Goal: Task Accomplishment & Management: Manage account settings

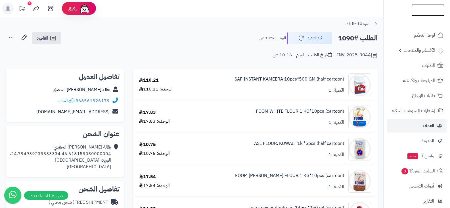
click at [429, 16] on img at bounding box center [427, 22] width 33 height 12
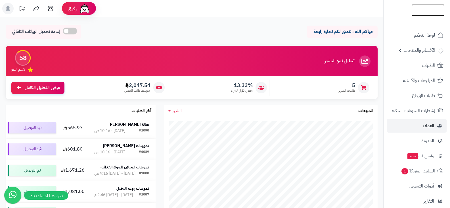
click at [423, 16] on img at bounding box center [427, 22] width 33 height 12
click at [425, 124] on span "العملاء" at bounding box center [428, 126] width 11 height 8
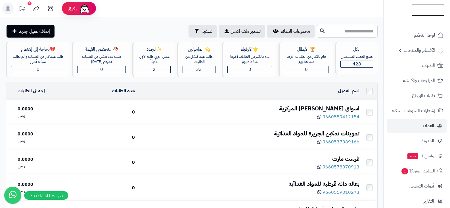
click at [426, 12] on img at bounding box center [427, 18] width 33 height 12
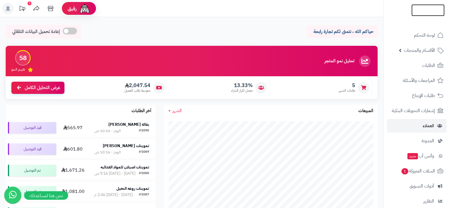
click at [423, 14] on img at bounding box center [427, 20] width 33 height 12
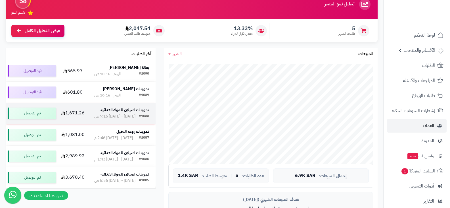
scroll to position [114, 0]
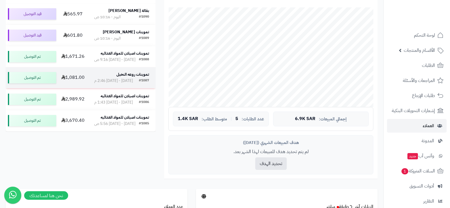
click at [125, 77] on strong "تموينات روعه النخيل" at bounding box center [132, 74] width 33 height 6
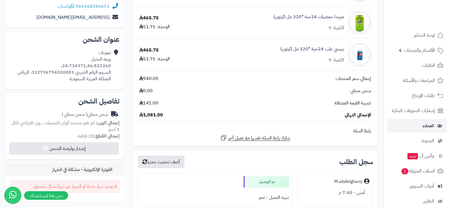
scroll to position [28, 0]
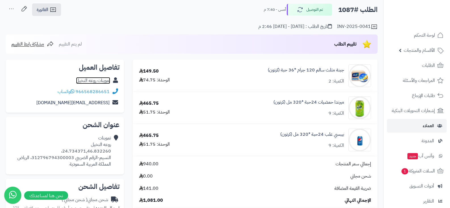
click at [97, 78] on link "تموينات روعه النخيل" at bounding box center [93, 80] width 34 height 7
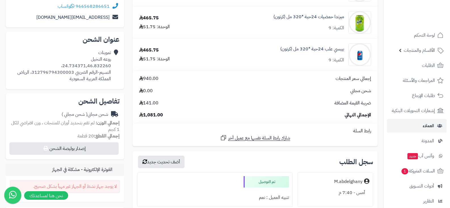
scroll to position [0, 0]
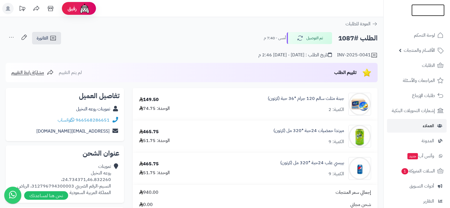
click at [418, 16] on img at bounding box center [427, 22] width 33 height 12
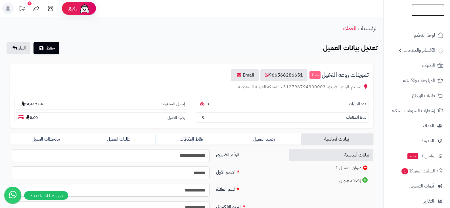
click at [417, 16] on img at bounding box center [427, 22] width 33 height 12
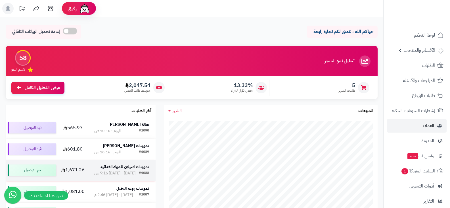
scroll to position [28, 0]
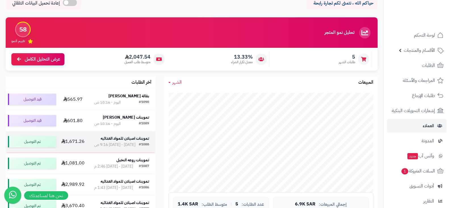
click at [121, 139] on strong "تموينات اصيلان للمواد الغذائيه" at bounding box center [125, 138] width 49 height 6
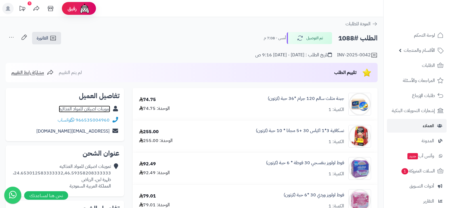
click at [83, 108] on link "تموينات اصيلان للمواد الغذائيه" at bounding box center [84, 108] width 51 height 7
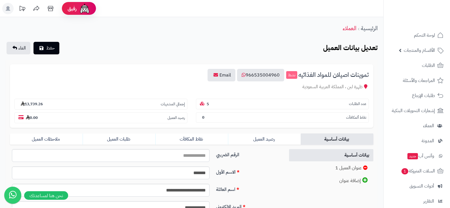
scroll to position [28, 0]
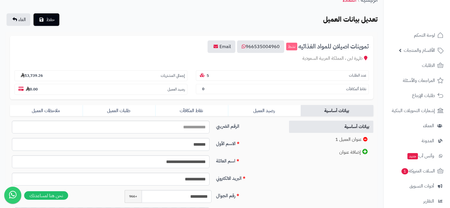
click at [280, 76] on section "عدد الطلبات 5" at bounding box center [282, 75] width 173 height 11
click at [120, 110] on link "طلبات العميل" at bounding box center [119, 110] width 73 height 11
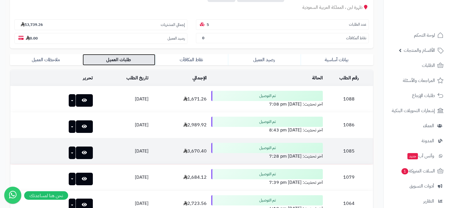
scroll to position [0, 0]
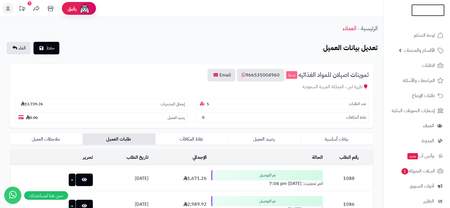
click at [420, 10] on img at bounding box center [427, 16] width 33 height 12
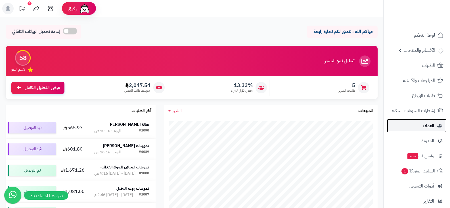
click at [427, 129] on span "العملاء" at bounding box center [428, 126] width 11 height 8
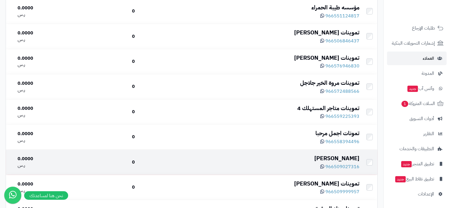
scroll to position [2463, 0]
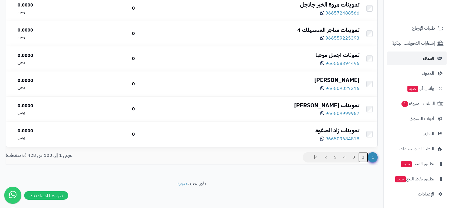
click at [364, 156] on link "2" at bounding box center [363, 157] width 10 height 10
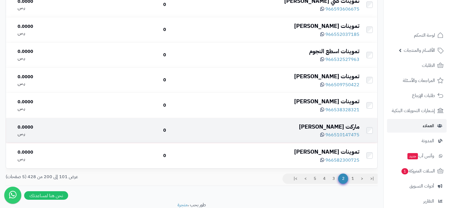
scroll to position [2463, 0]
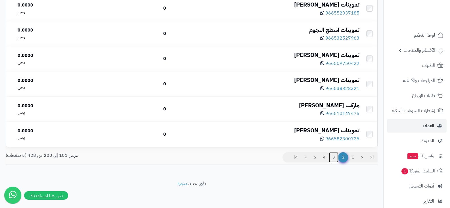
click at [332, 157] on link "3" at bounding box center [334, 157] width 10 height 10
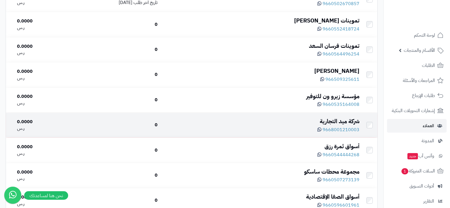
scroll to position [426, 0]
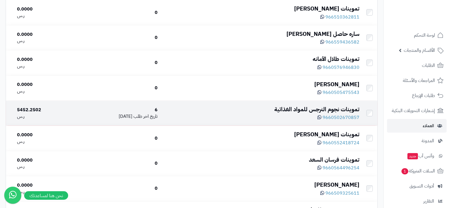
click at [308, 109] on div "تموينات نجوم النرجس للمواد الغذائية" at bounding box center [260, 109] width 197 height 8
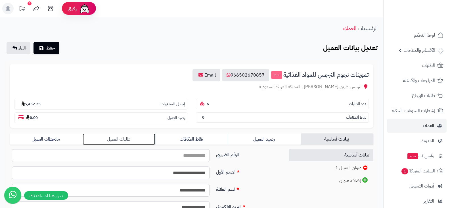
click at [121, 141] on link "طلبات العميل" at bounding box center [119, 138] width 73 height 11
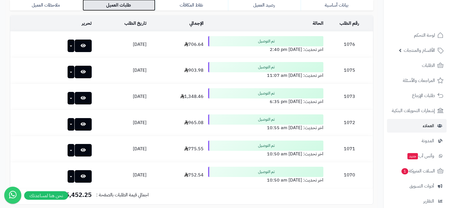
scroll to position [20, 0]
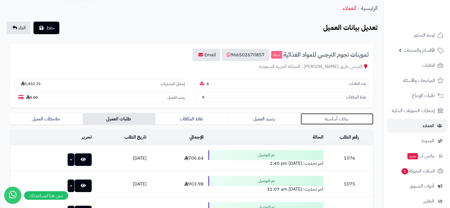
click at [337, 119] on link "بيانات أساسية" at bounding box center [337, 118] width 73 height 11
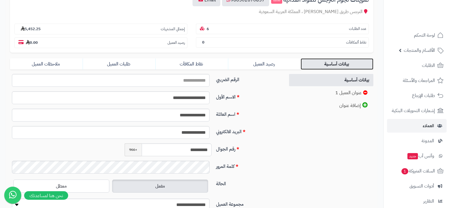
scroll to position [0, 0]
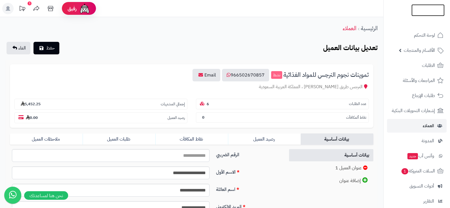
click at [419, 14] on img at bounding box center [427, 20] width 33 height 12
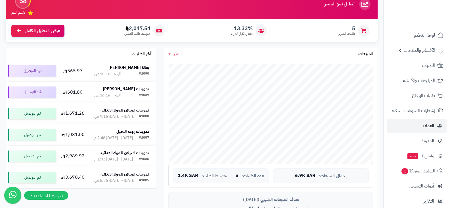
scroll to position [85, 0]
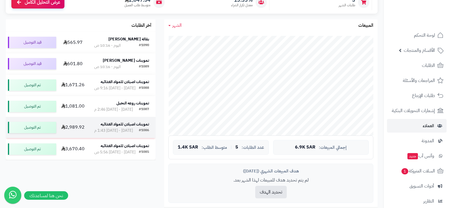
click at [116, 127] on strong "تموينات اصيلان للمواد الغذائيه" at bounding box center [125, 124] width 49 height 6
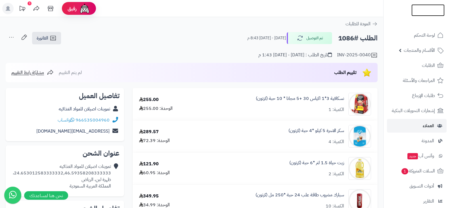
click at [419, 16] on img at bounding box center [427, 22] width 33 height 12
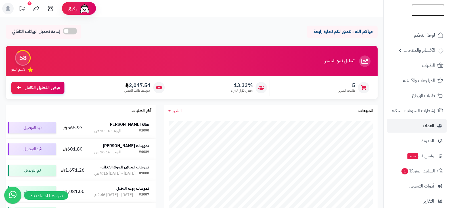
click at [425, 16] on img at bounding box center [427, 22] width 33 height 12
click at [415, 9] on link at bounding box center [427, 10] width 33 height 6
